Goal: Information Seeking & Learning: Learn about a topic

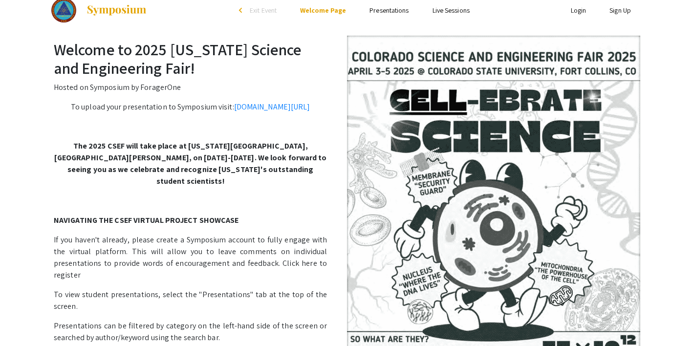
scroll to position [14, 0]
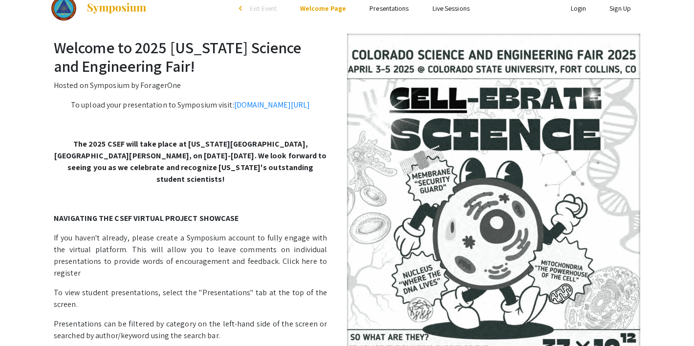
click at [386, 7] on link "Presentations" at bounding box center [389, 8] width 39 height 9
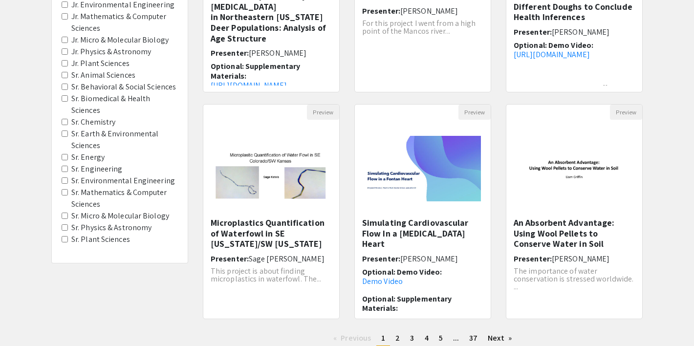
scroll to position [232, 0]
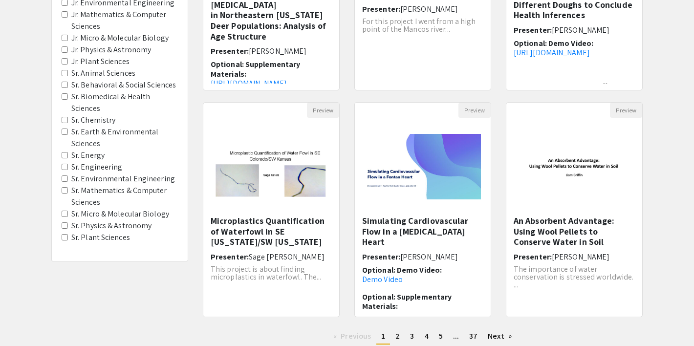
click at [63, 168] on Engineering "Sr. Engineering" at bounding box center [65, 167] width 6 height 6
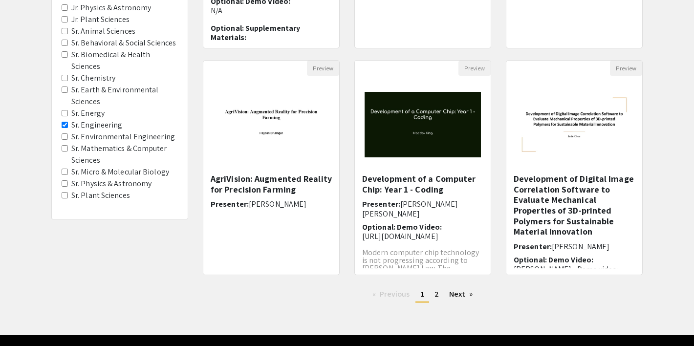
scroll to position [302, 0]
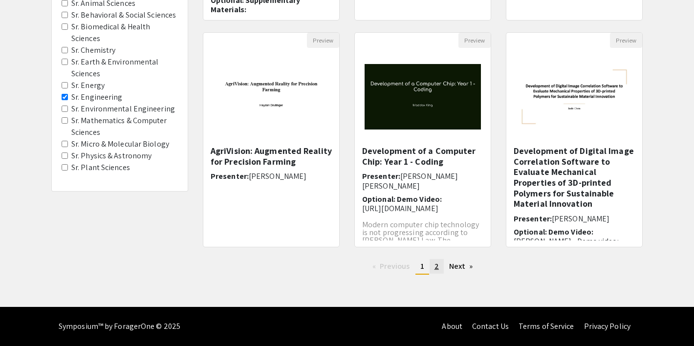
click at [435, 268] on span "2" at bounding box center [437, 266] width 4 height 10
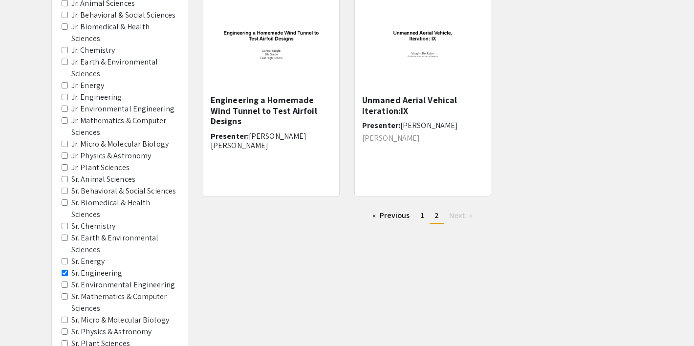
scroll to position [131, 0]
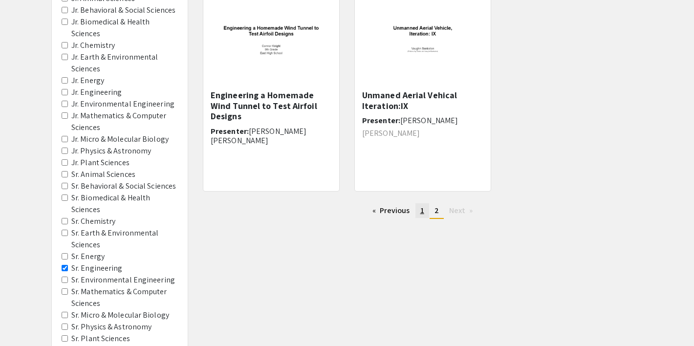
click at [421, 212] on span "1" at bounding box center [423, 210] width 4 height 10
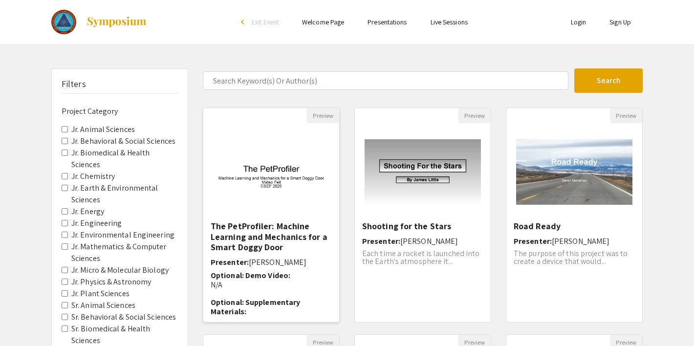
click at [262, 162] on img "Open Presentation <p>The PetProfiler: Machine Learning and Mechanics for a Smar…" at bounding box center [271, 172] width 136 height 85
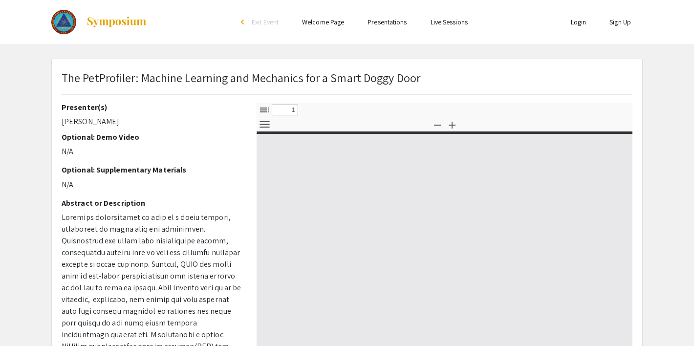
select select "custom"
type input "0"
select select "custom"
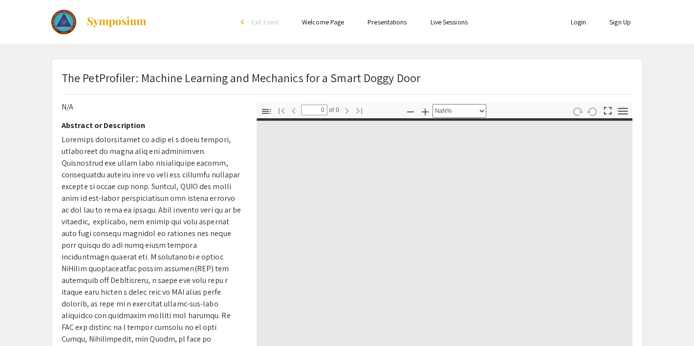
scroll to position [87, 0]
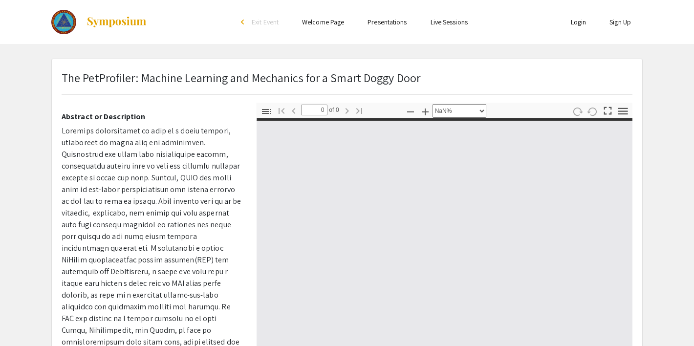
type input "1"
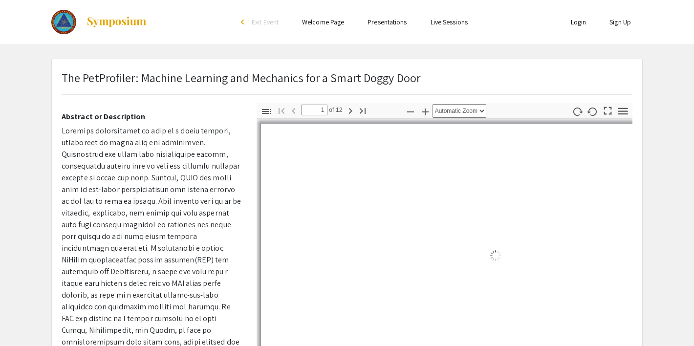
select select "auto"
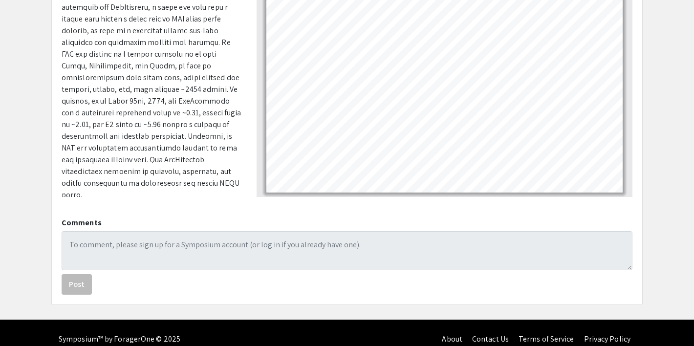
scroll to position [261, 0]
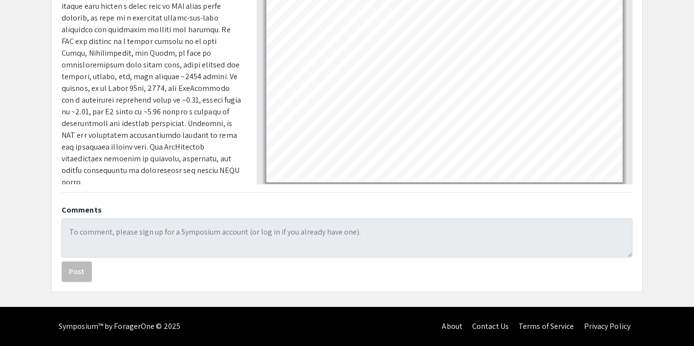
type input "5"
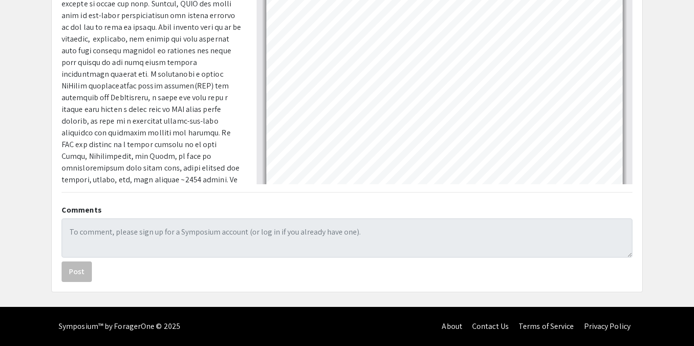
scroll to position [0, 0]
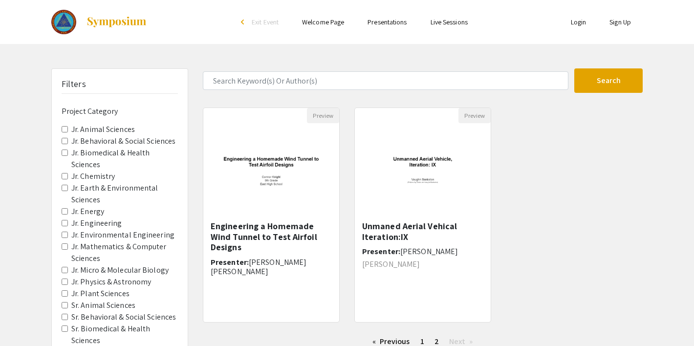
scroll to position [131, 0]
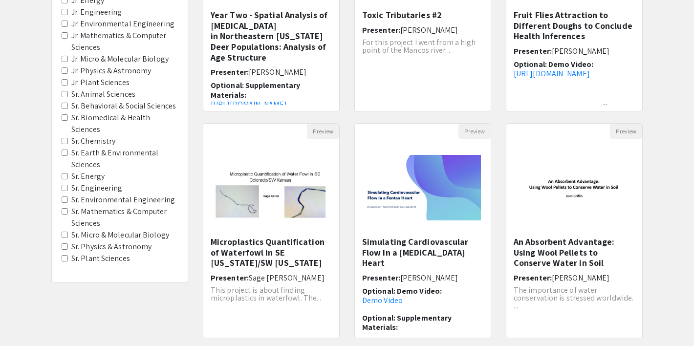
scroll to position [232, 0]
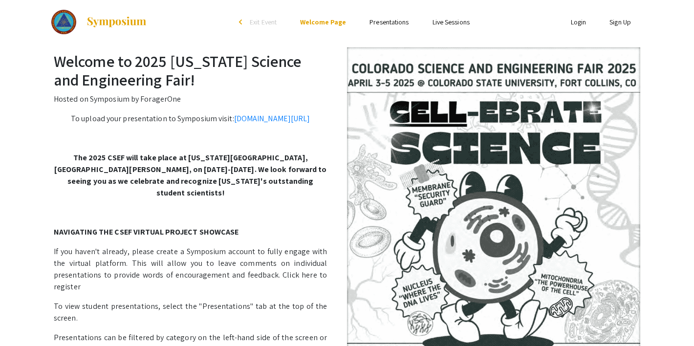
click at [400, 24] on link "Presentations" at bounding box center [389, 22] width 39 height 9
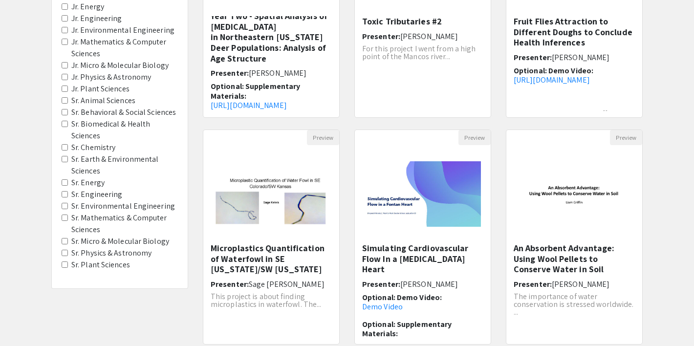
scroll to position [179, 0]
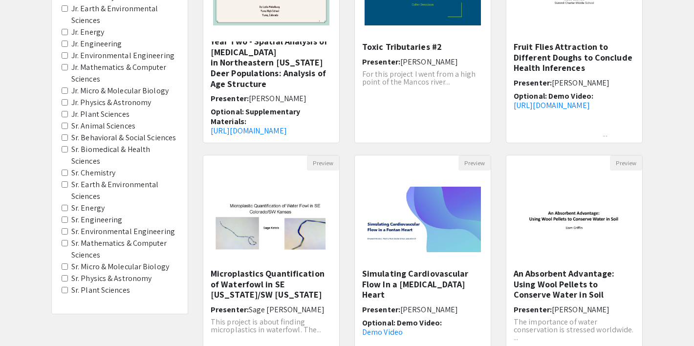
click at [66, 220] on Engineering "Sr. Engineering" at bounding box center [65, 220] width 6 height 6
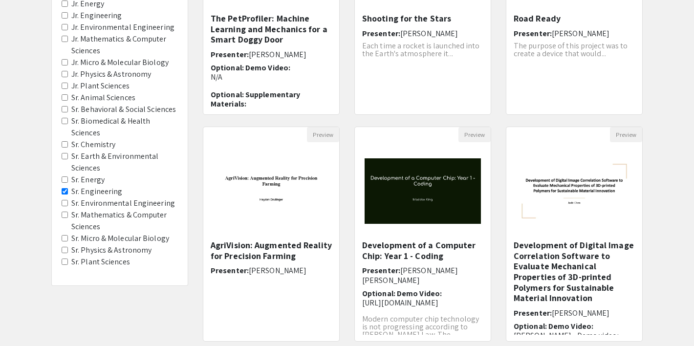
scroll to position [302, 0]
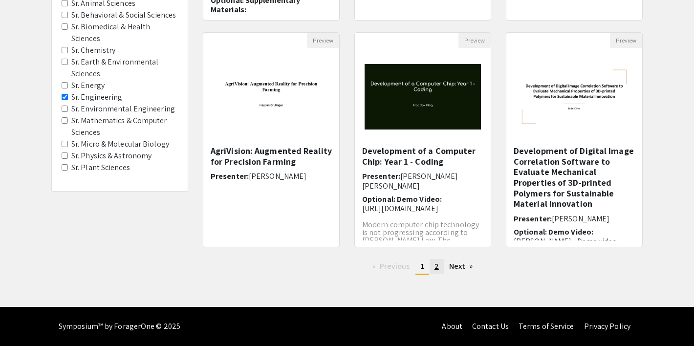
click at [438, 269] on span "2" at bounding box center [437, 266] width 4 height 10
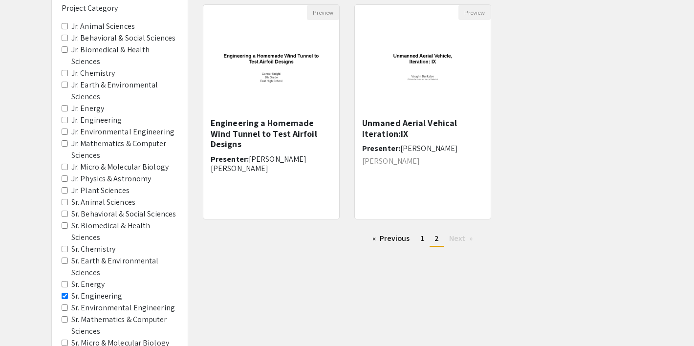
scroll to position [104, 0]
click at [423, 239] on span "1" at bounding box center [423, 237] width 4 height 10
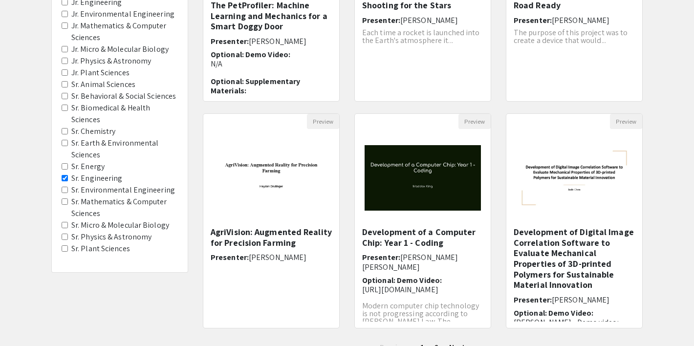
scroll to position [302, 0]
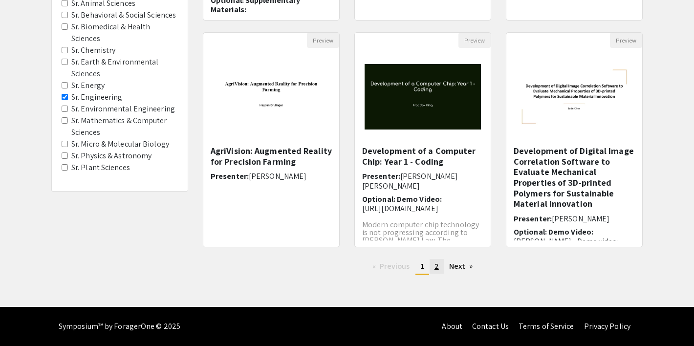
click at [438, 270] on span "2" at bounding box center [437, 266] width 4 height 10
